Goal: Transaction & Acquisition: Purchase product/service

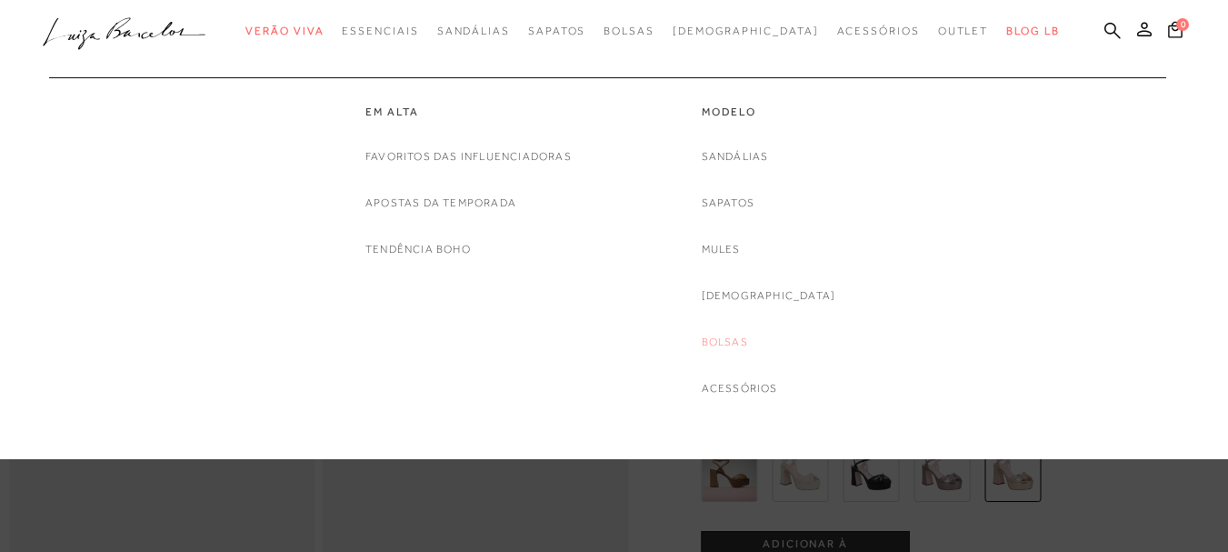
click at [741, 338] on link "Bolsas" at bounding box center [724, 342] width 46 height 19
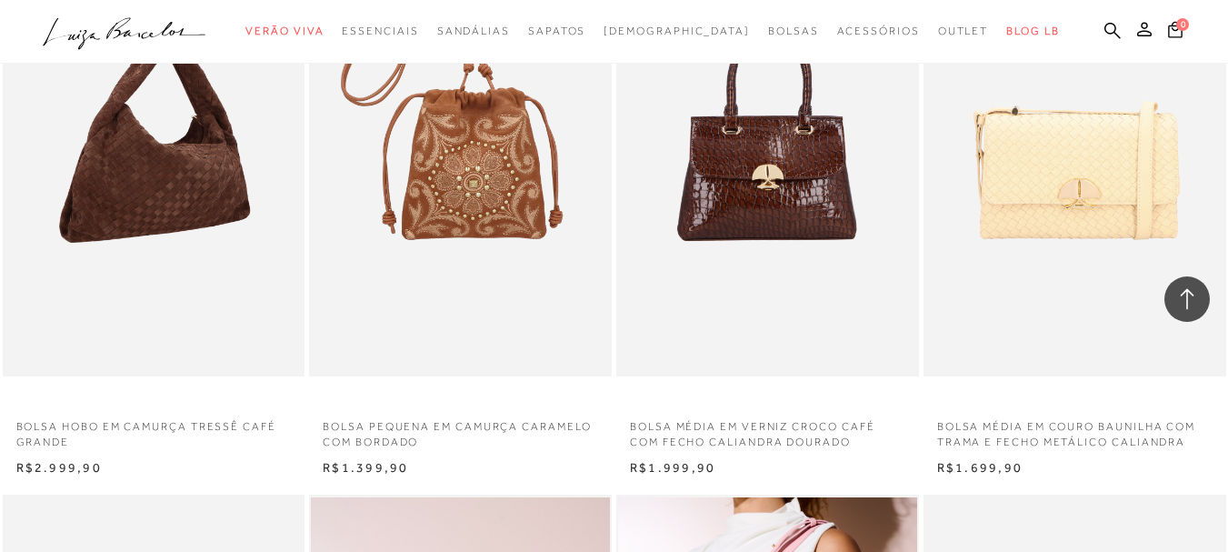
click at [204, 194] on img at bounding box center [155, 149] width 301 height 453
